Goal: Find specific page/section: Find specific page/section

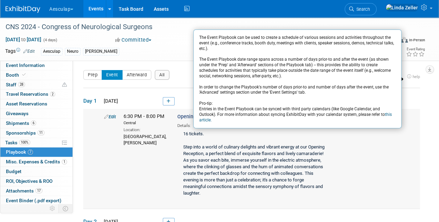
click at [382, 137] on div "Edit 6:30 PM - 8:00 PM Central Location: [GEOGRAPHIC_DATA], [GEOGRAPHIC_DATA][P…" at bounding box center [260, 156] width 323 height 86
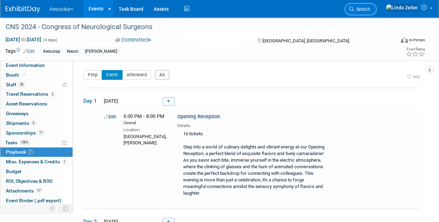
click at [376, 12] on link "Search" at bounding box center [361, 9] width 32 height 12
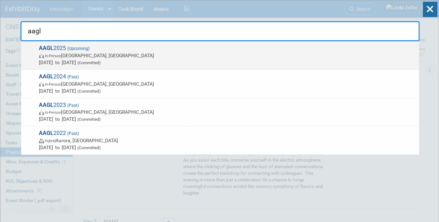
type input "aagl"
click at [86, 56] on span "In-Person [GEOGRAPHIC_DATA], [GEOGRAPHIC_DATA]" at bounding box center [227, 55] width 376 height 7
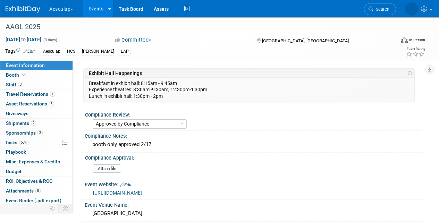
select select "Approved by Compliance"
select select "HCS"
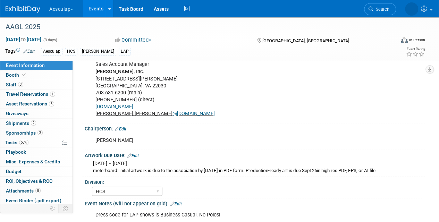
scroll to position [586, 0]
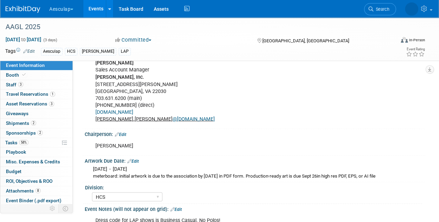
click at [92, 163] on div "[DATE] - [DATE] meterboard: initial artwork is due to the association by [DATE]…" at bounding box center [255, 171] width 330 height 16
